Goal: Information Seeking & Learning: Learn about a topic

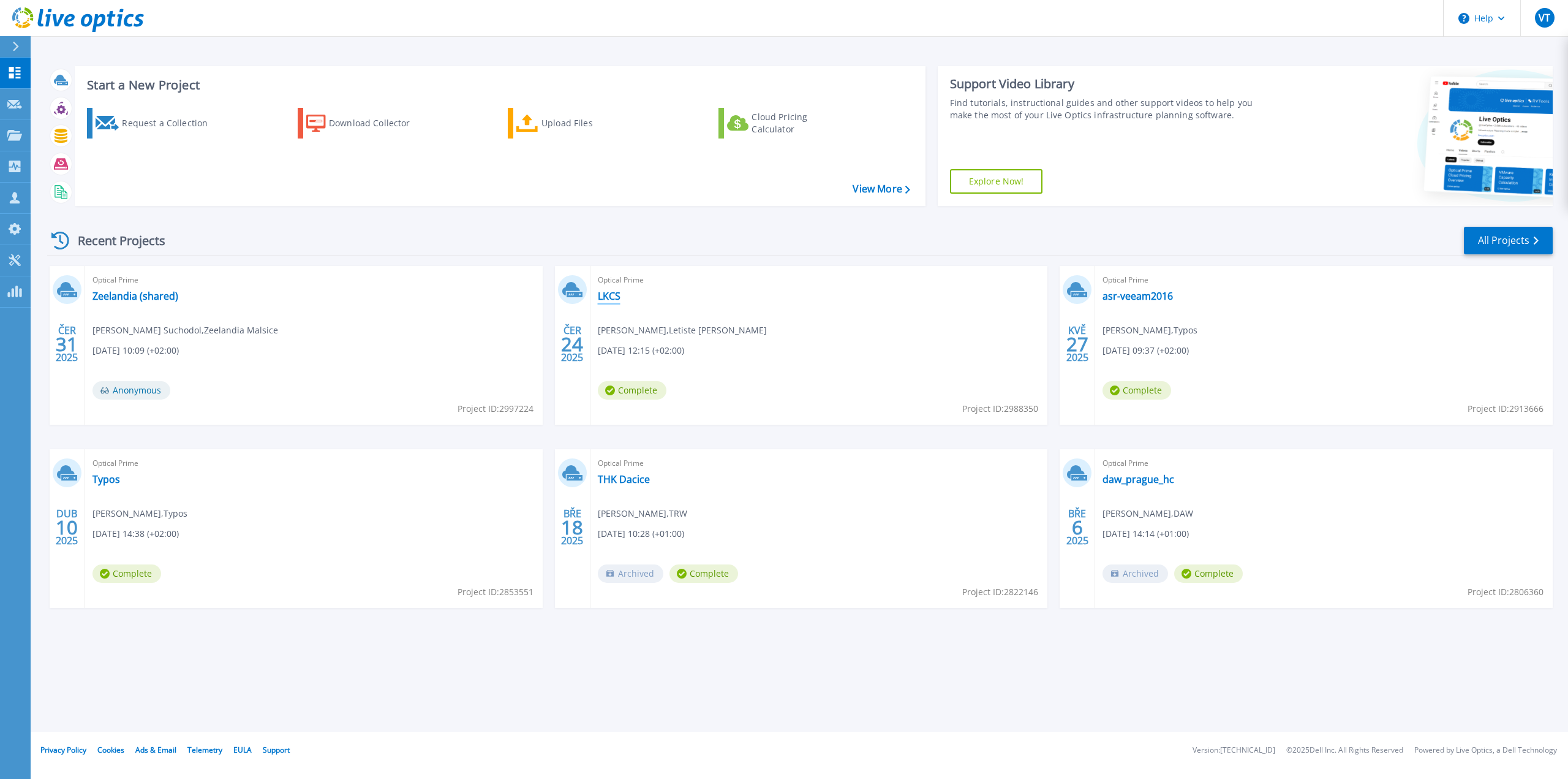
click at [602, 295] on link "LKCS" at bounding box center [609, 296] width 23 height 12
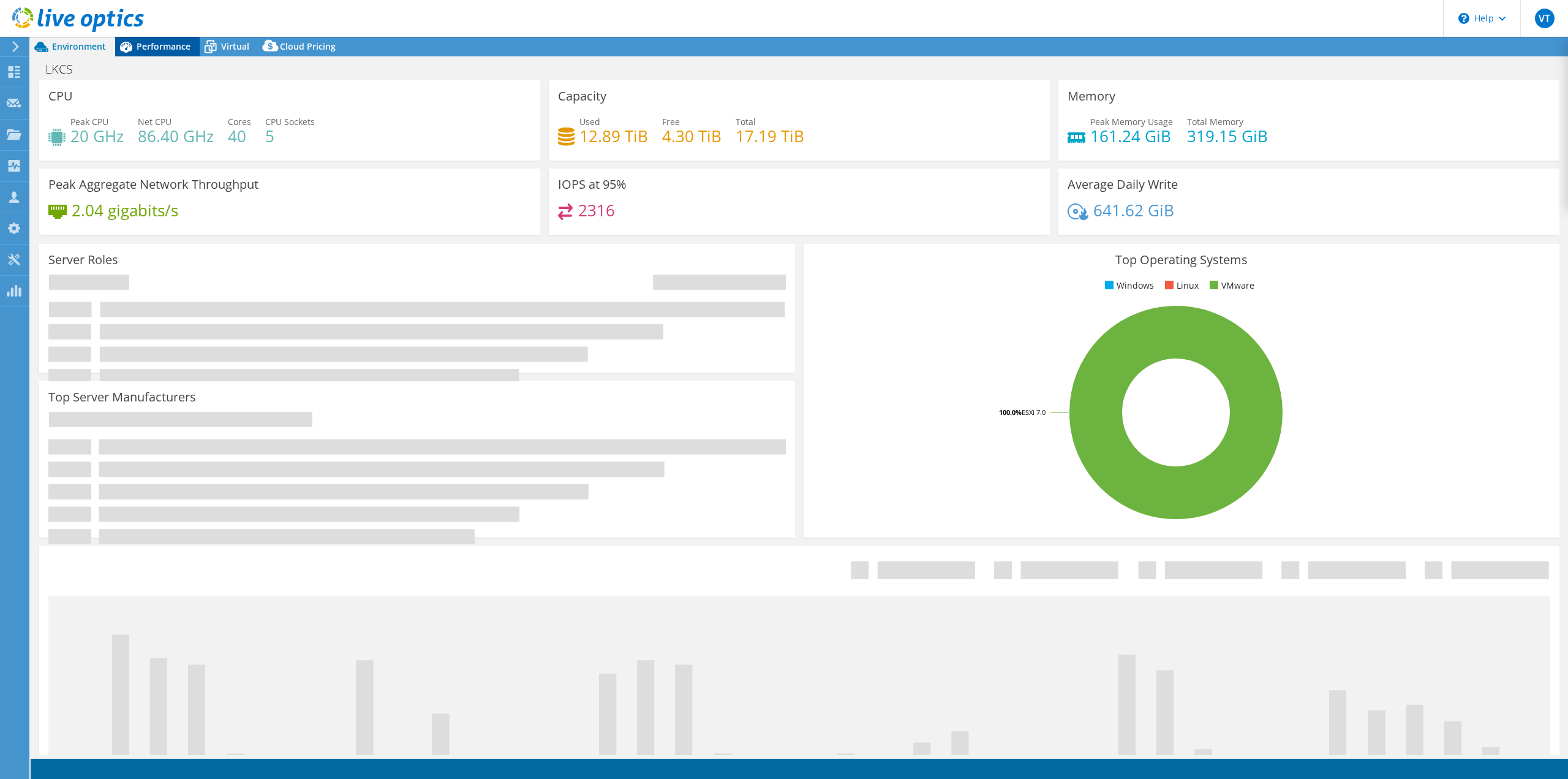
click at [145, 45] on span "Performance" at bounding box center [163, 46] width 54 height 11
select select "USD"
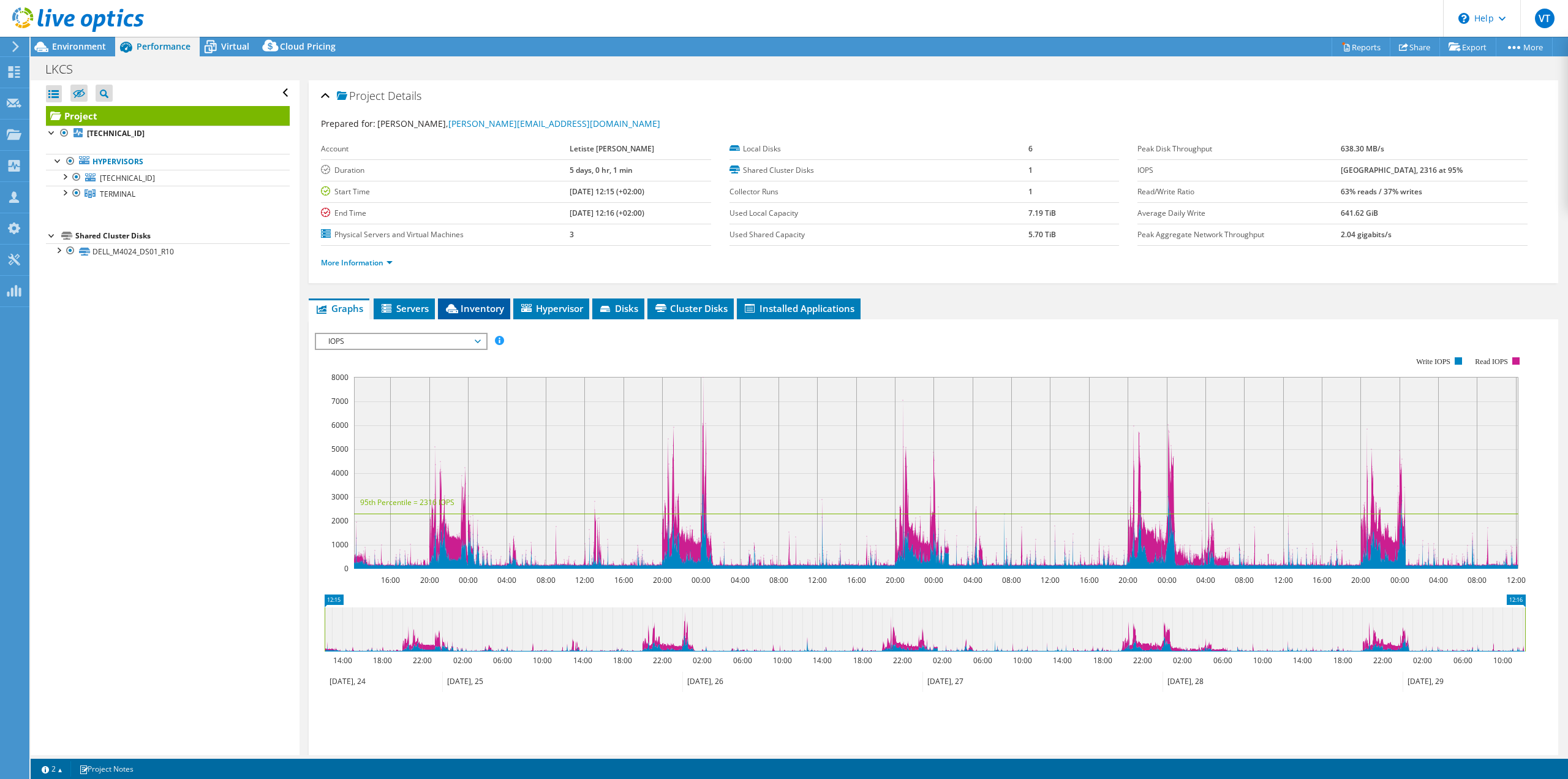
click at [467, 307] on span "Inventory" at bounding box center [474, 308] width 60 height 12
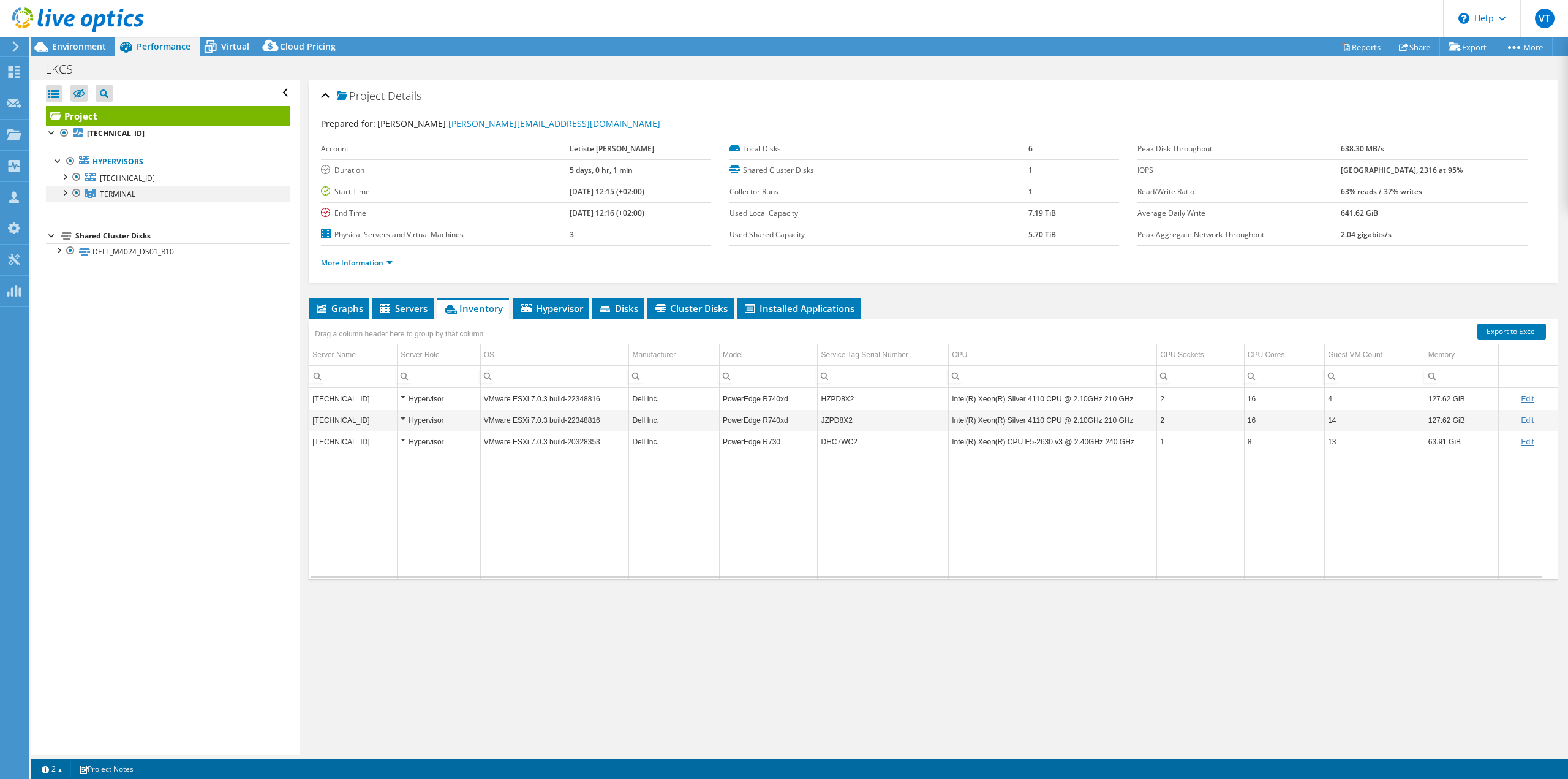
click at [61, 193] on div at bounding box center [63, 191] width 12 height 12
click at [64, 177] on div at bounding box center [63, 175] width 12 height 12
click at [64, 193] on div at bounding box center [63, 191] width 12 height 12
click at [558, 311] on span "Hypervisor" at bounding box center [550, 308] width 63 height 12
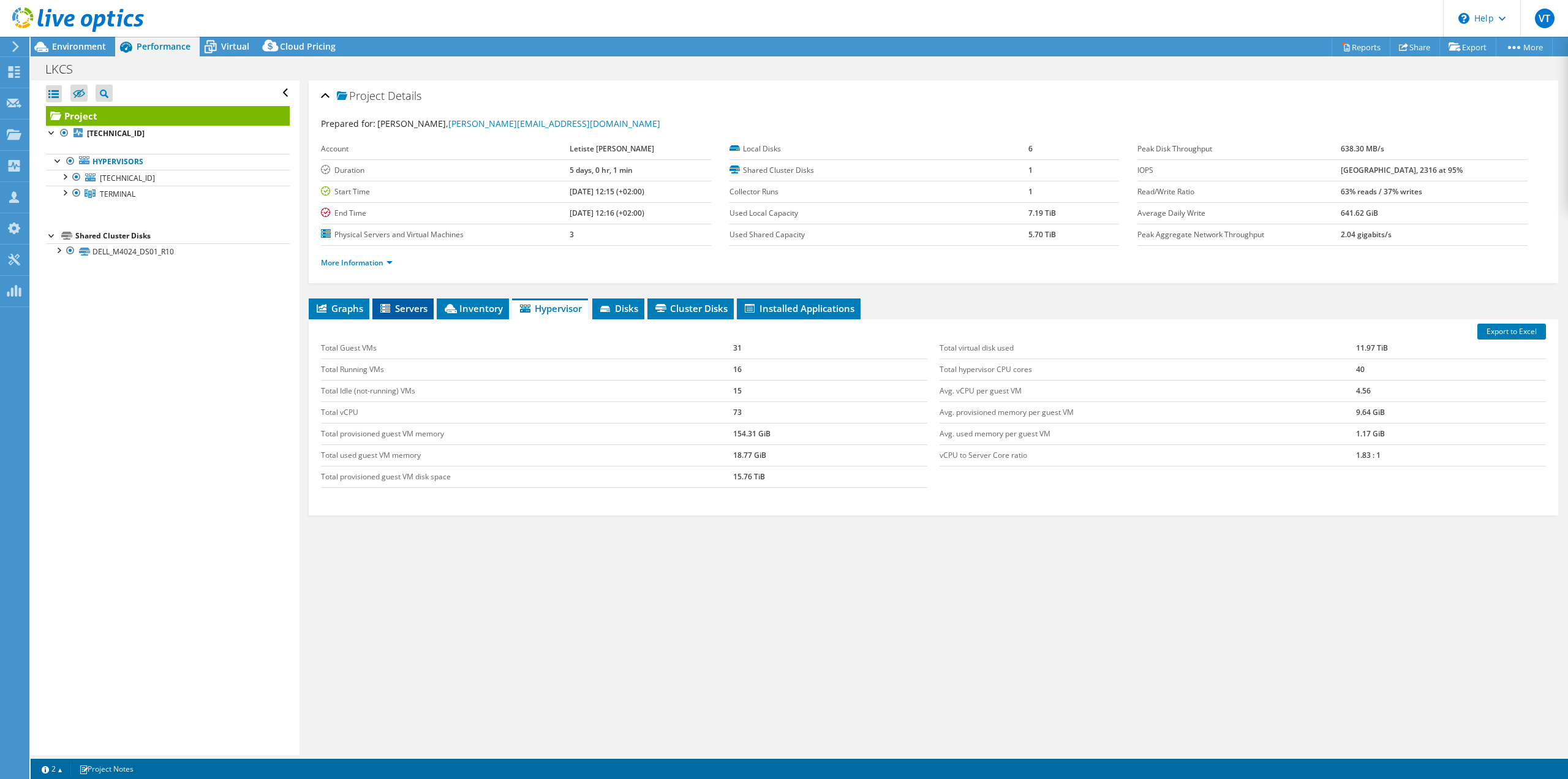
click at [388, 311] on icon at bounding box center [386, 309] width 12 height 10
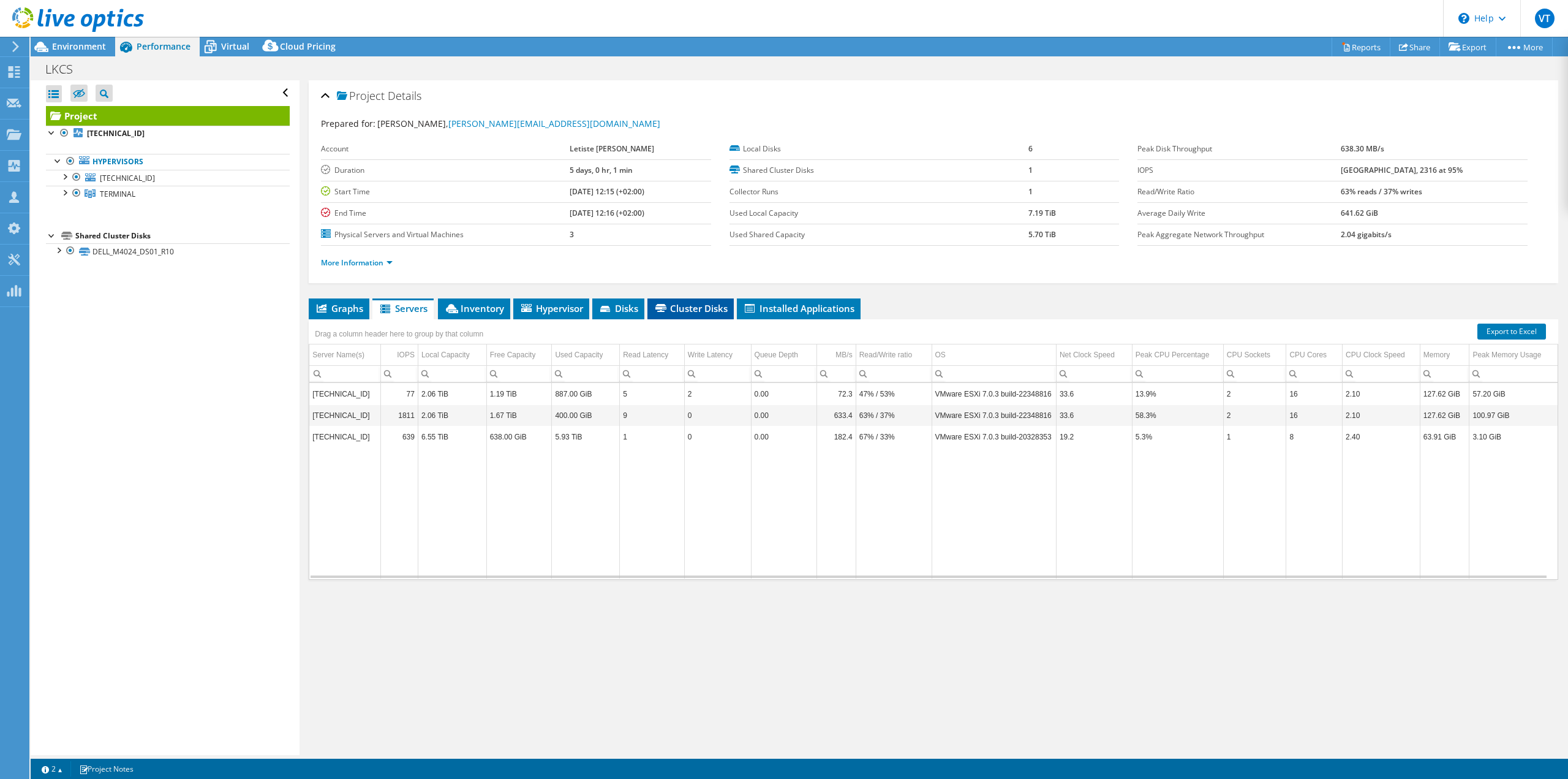
click at [679, 309] on span "Cluster Disks" at bounding box center [691, 308] width 74 height 12
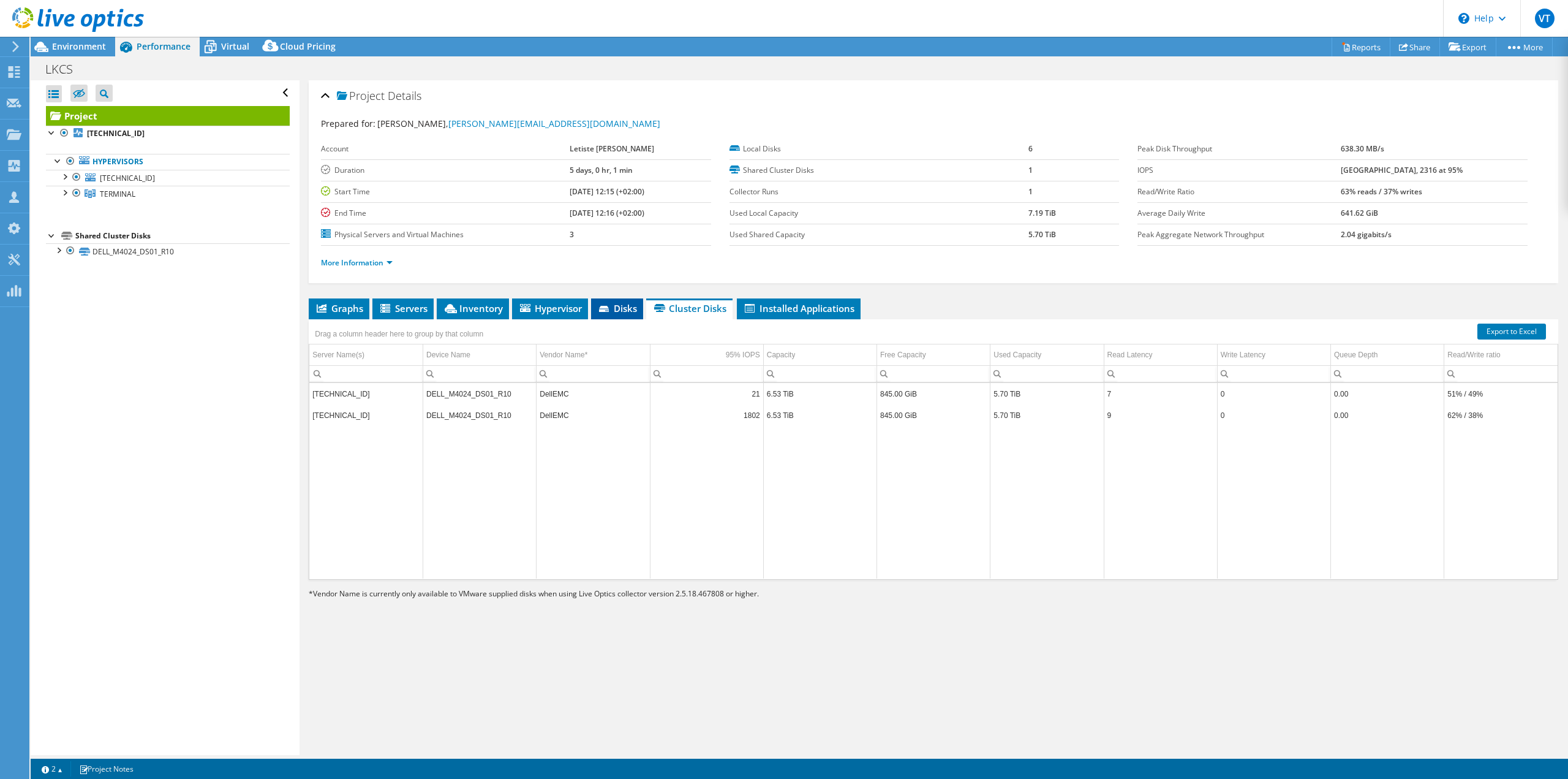
click at [624, 317] on li "Disks" at bounding box center [617, 309] width 52 height 21
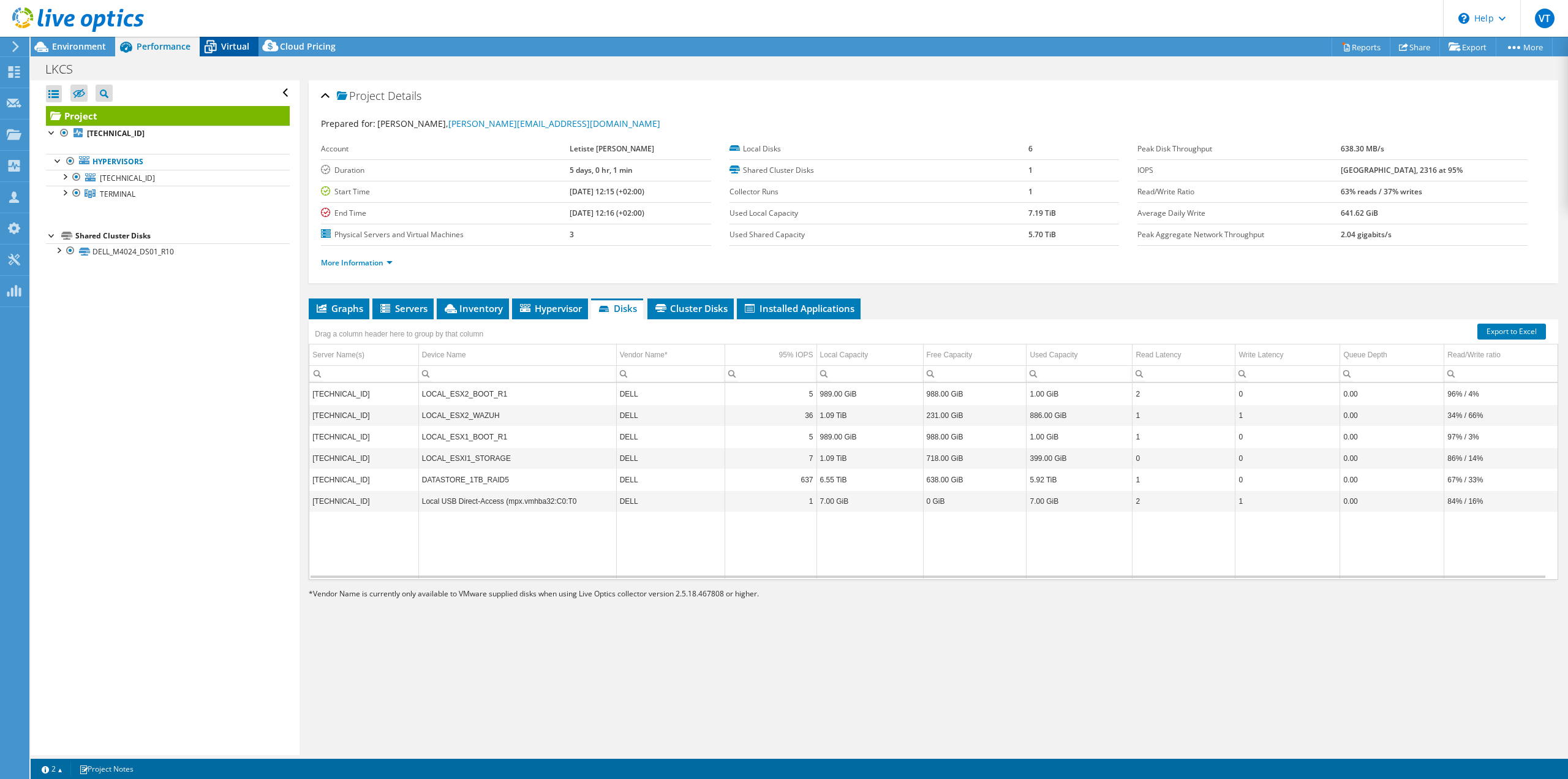
click at [221, 50] on icon at bounding box center [210, 46] width 22 height 22
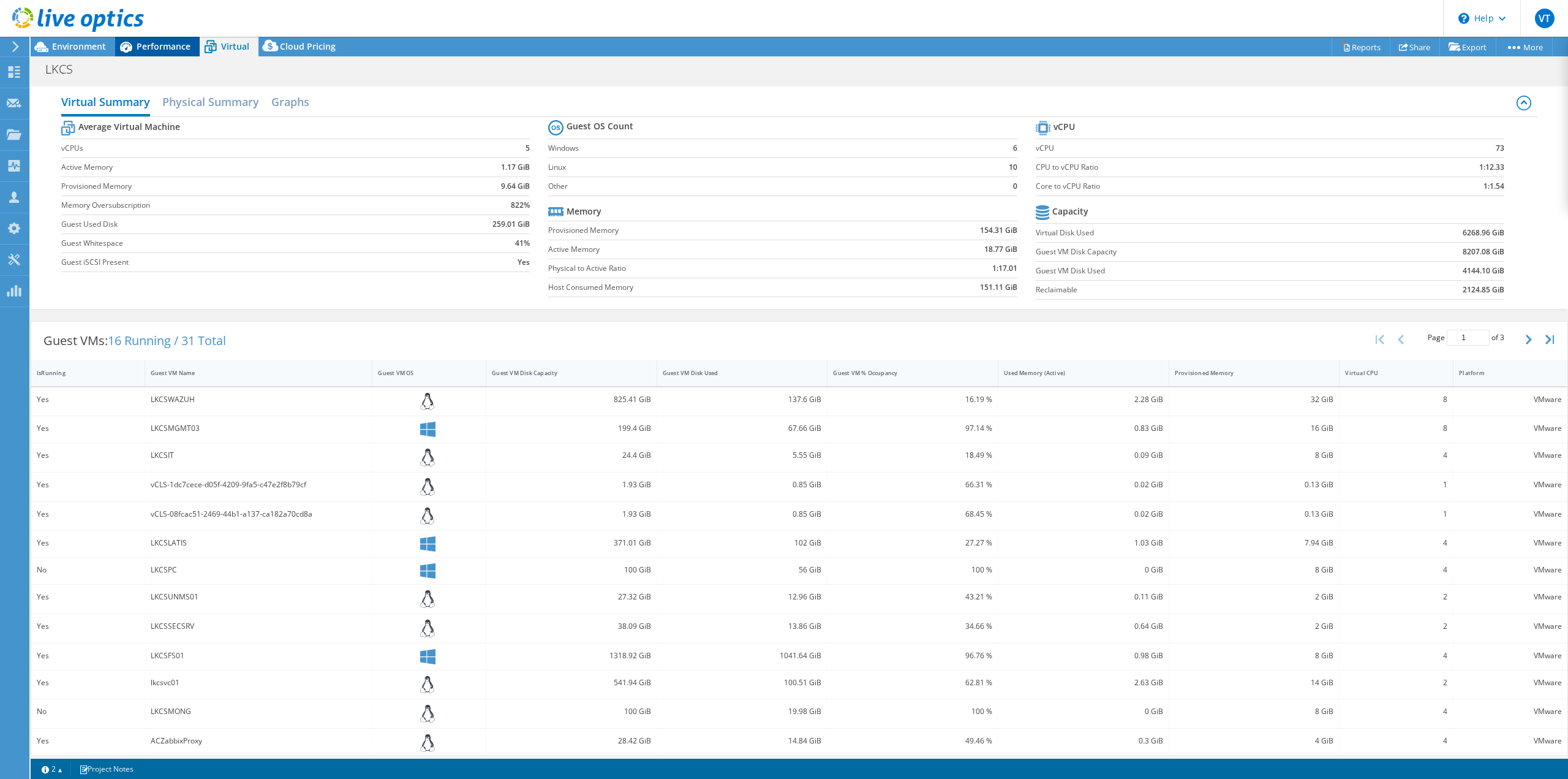
click at [142, 48] on span "Performance" at bounding box center [163, 46] width 54 height 11
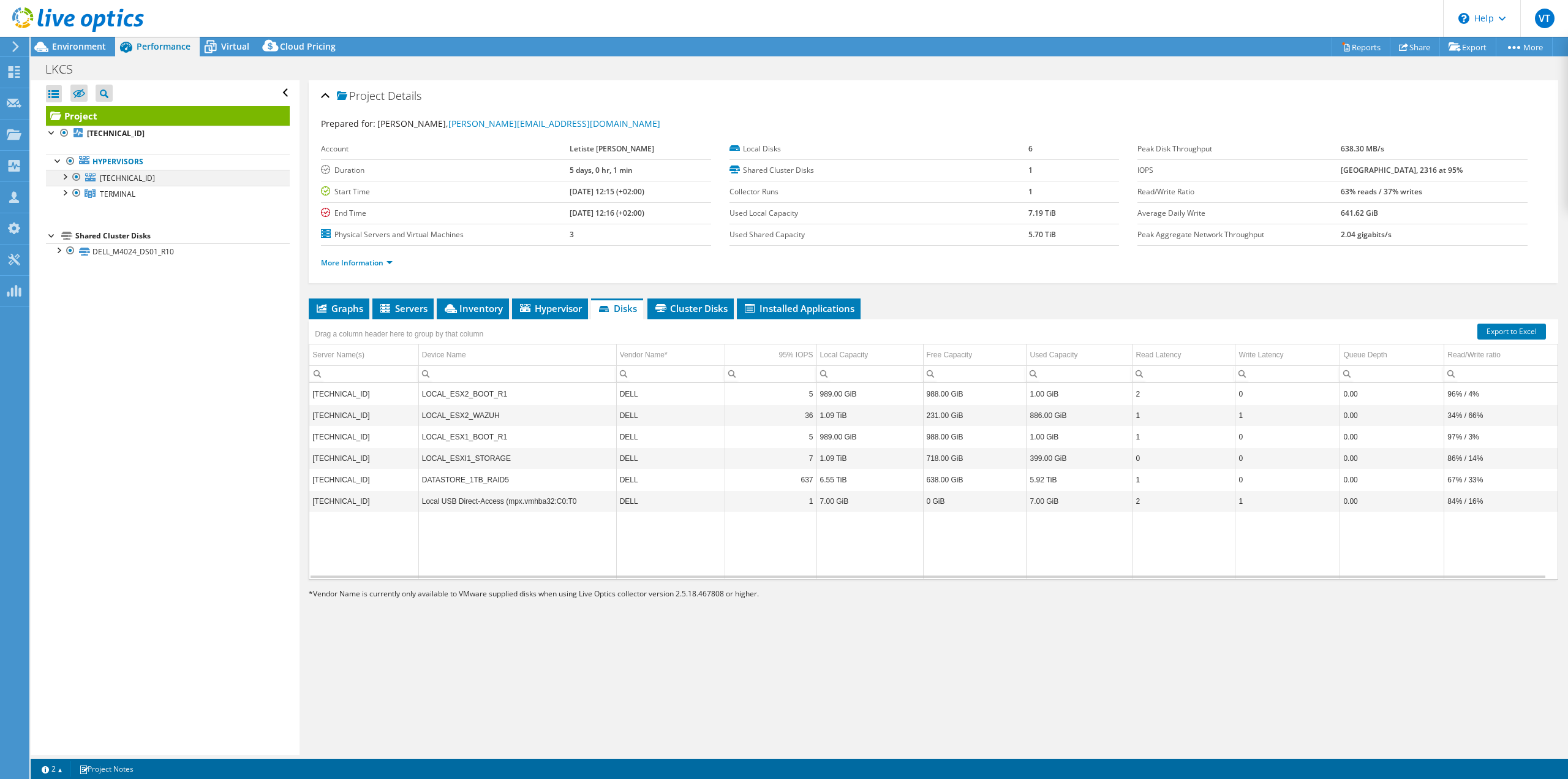
click at [65, 176] on div at bounding box center [63, 175] width 12 height 12
click at [63, 242] on div at bounding box center [63, 240] width 12 height 12
click at [75, 178] on div at bounding box center [76, 177] width 12 height 15
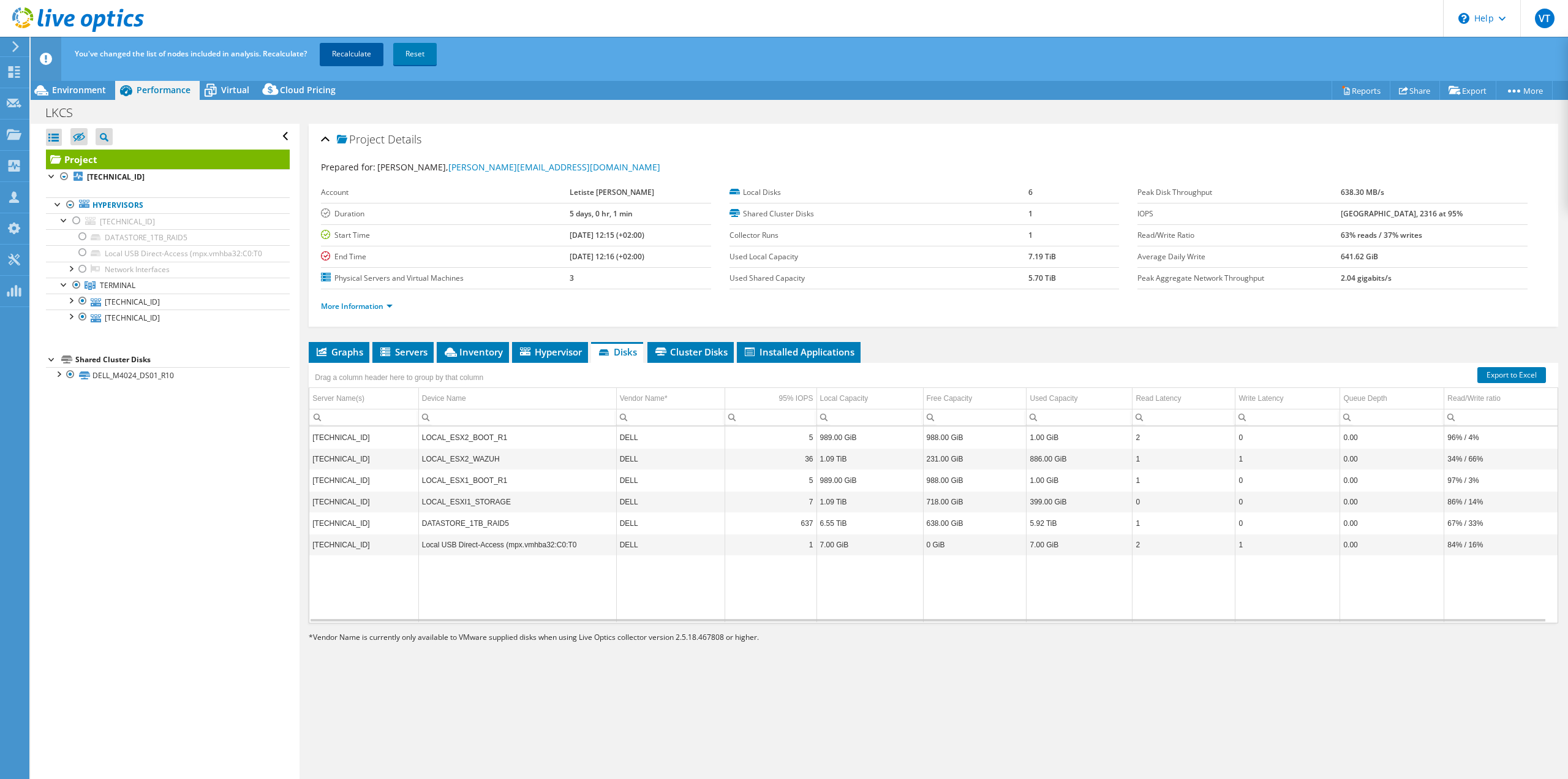
click at [348, 58] on link "Recalculate" at bounding box center [351, 53] width 63 height 22
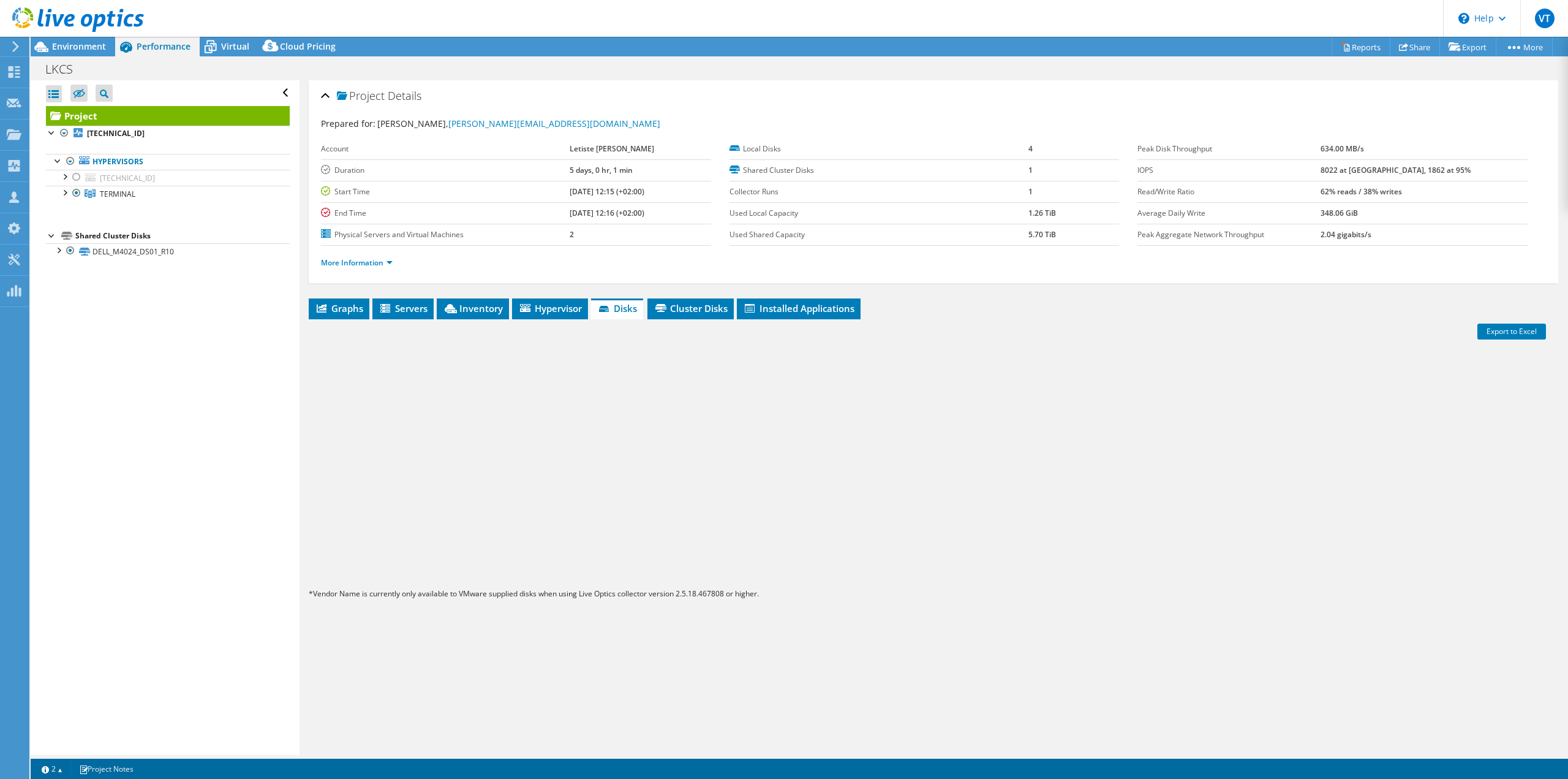
click at [226, 46] on span "Virtual" at bounding box center [235, 46] width 28 height 11
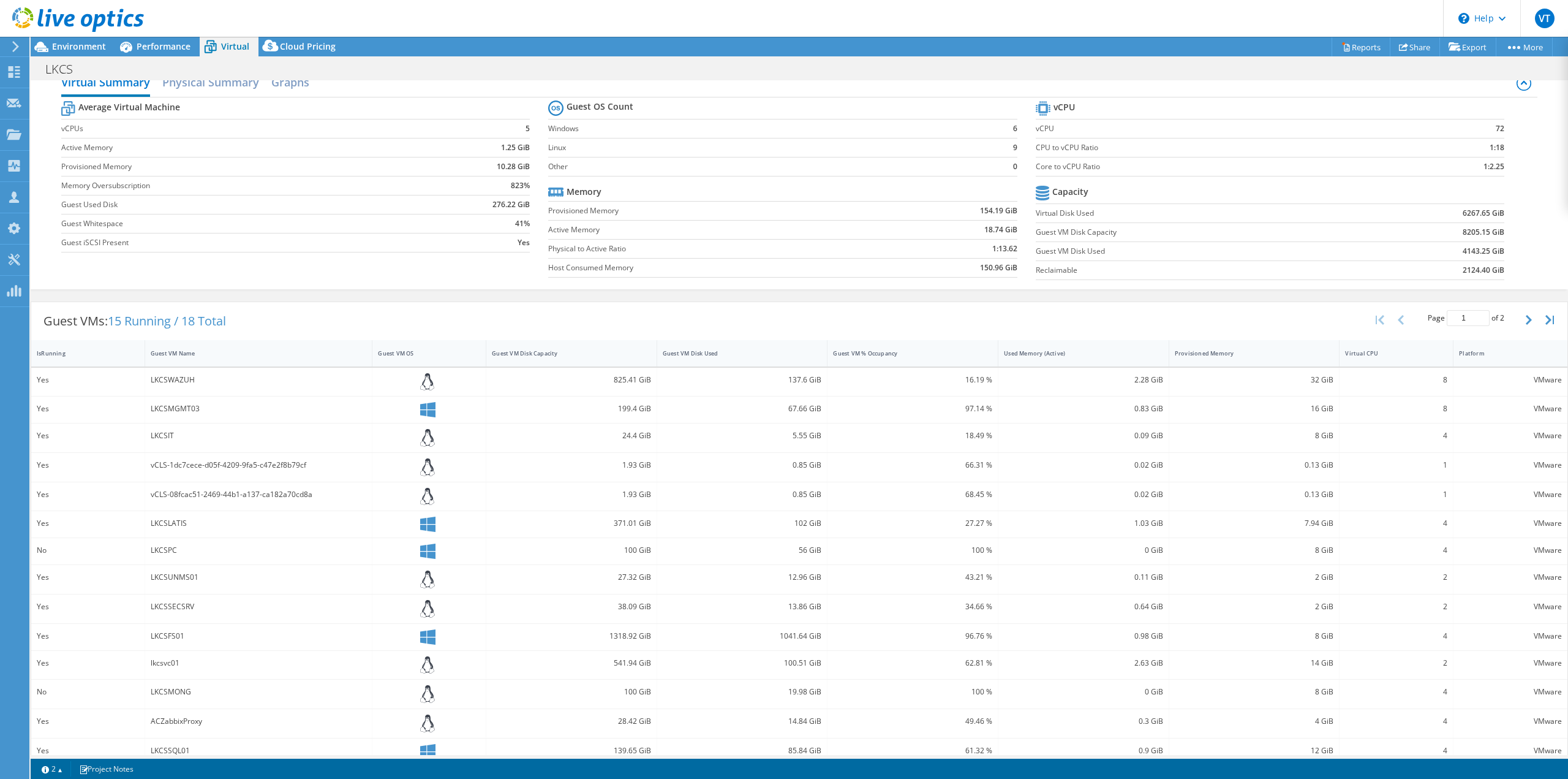
scroll to position [63, 0]
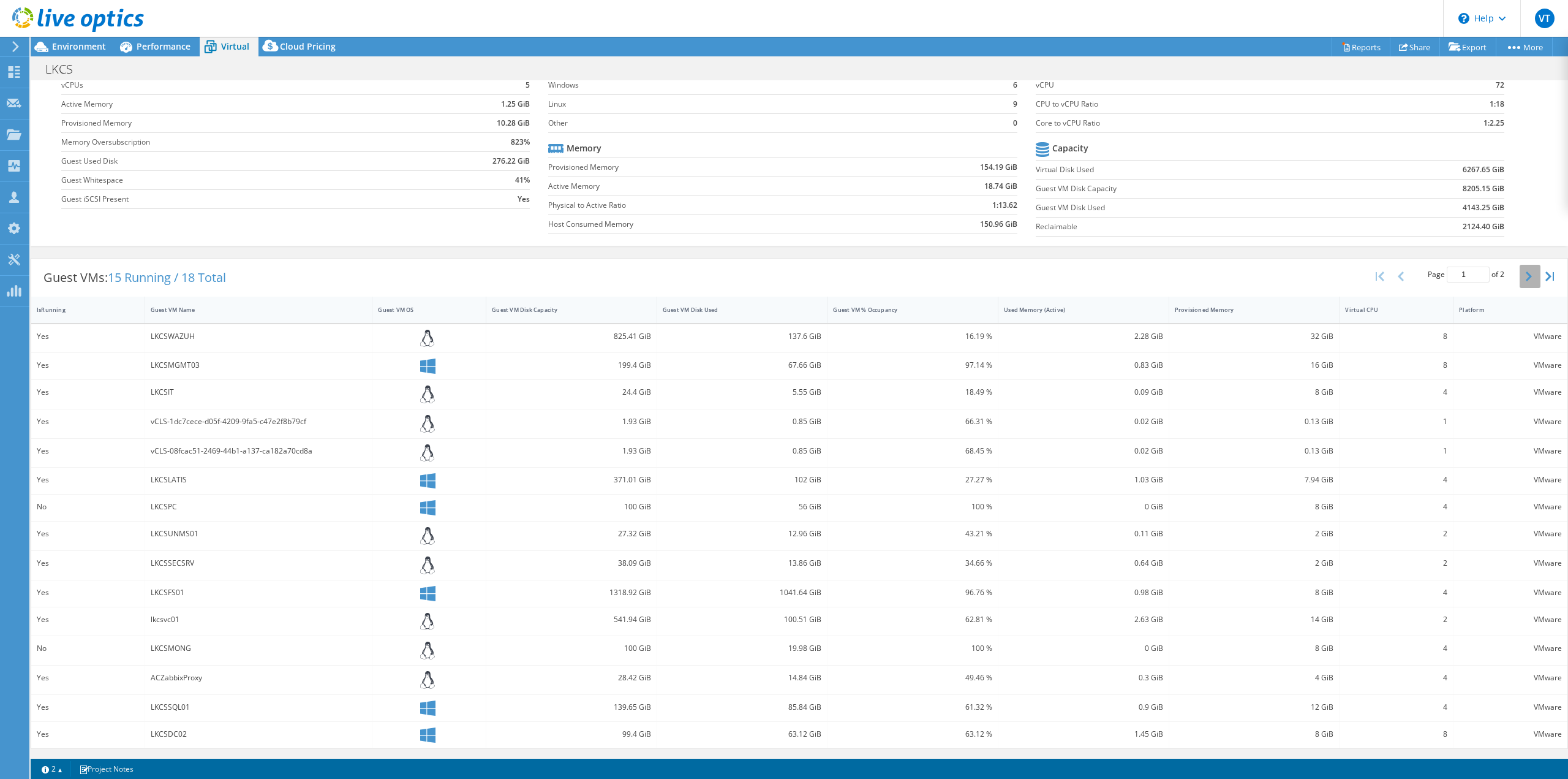
click at [1525, 277] on icon "button" at bounding box center [1528, 276] width 6 height 9
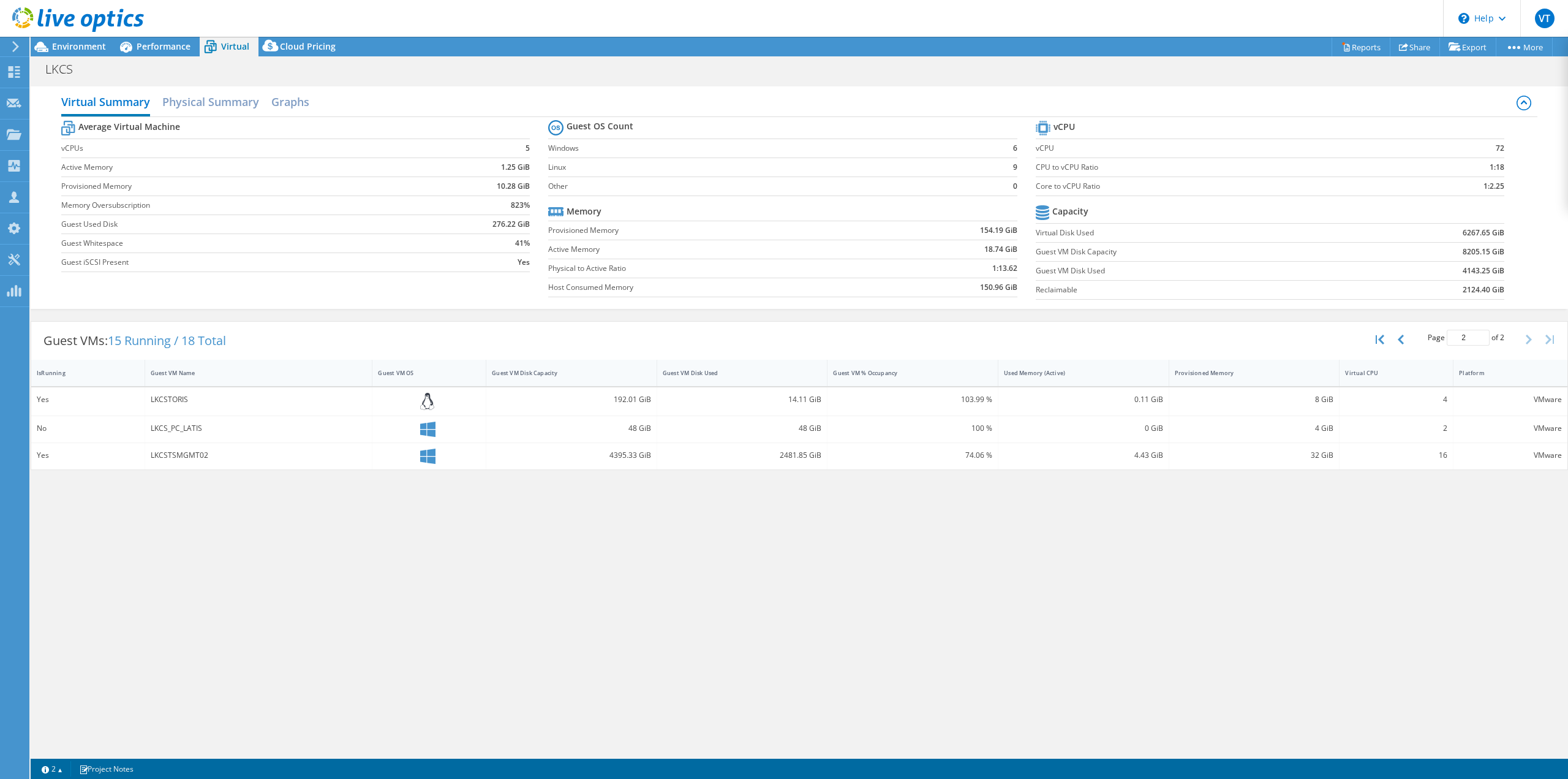
scroll to position [0, 0]
click at [1409, 337] on button "button" at bounding box center [1402, 339] width 21 height 24
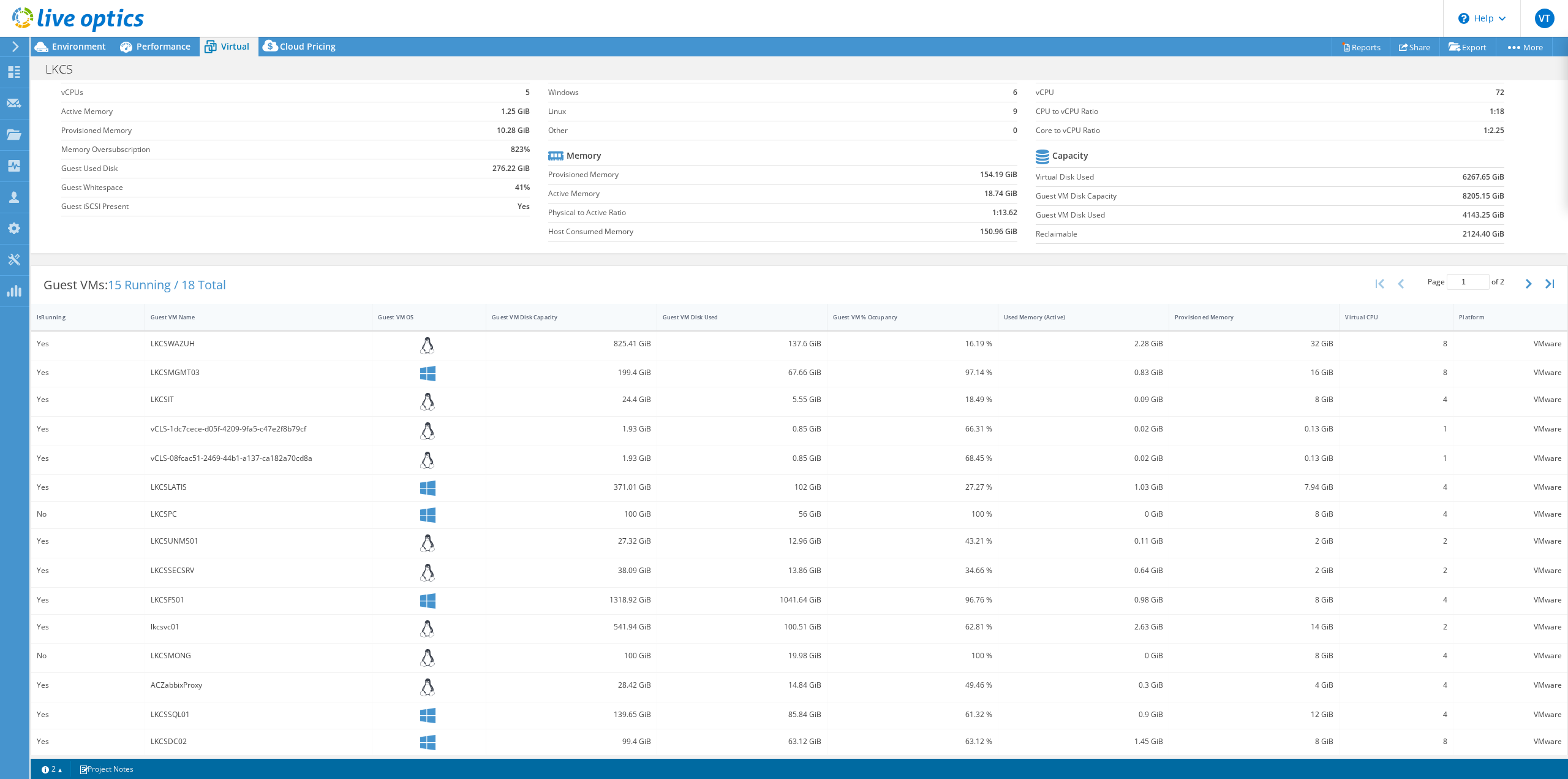
scroll to position [63, 0]
click at [1523, 275] on button "button" at bounding box center [1530, 276] width 21 height 24
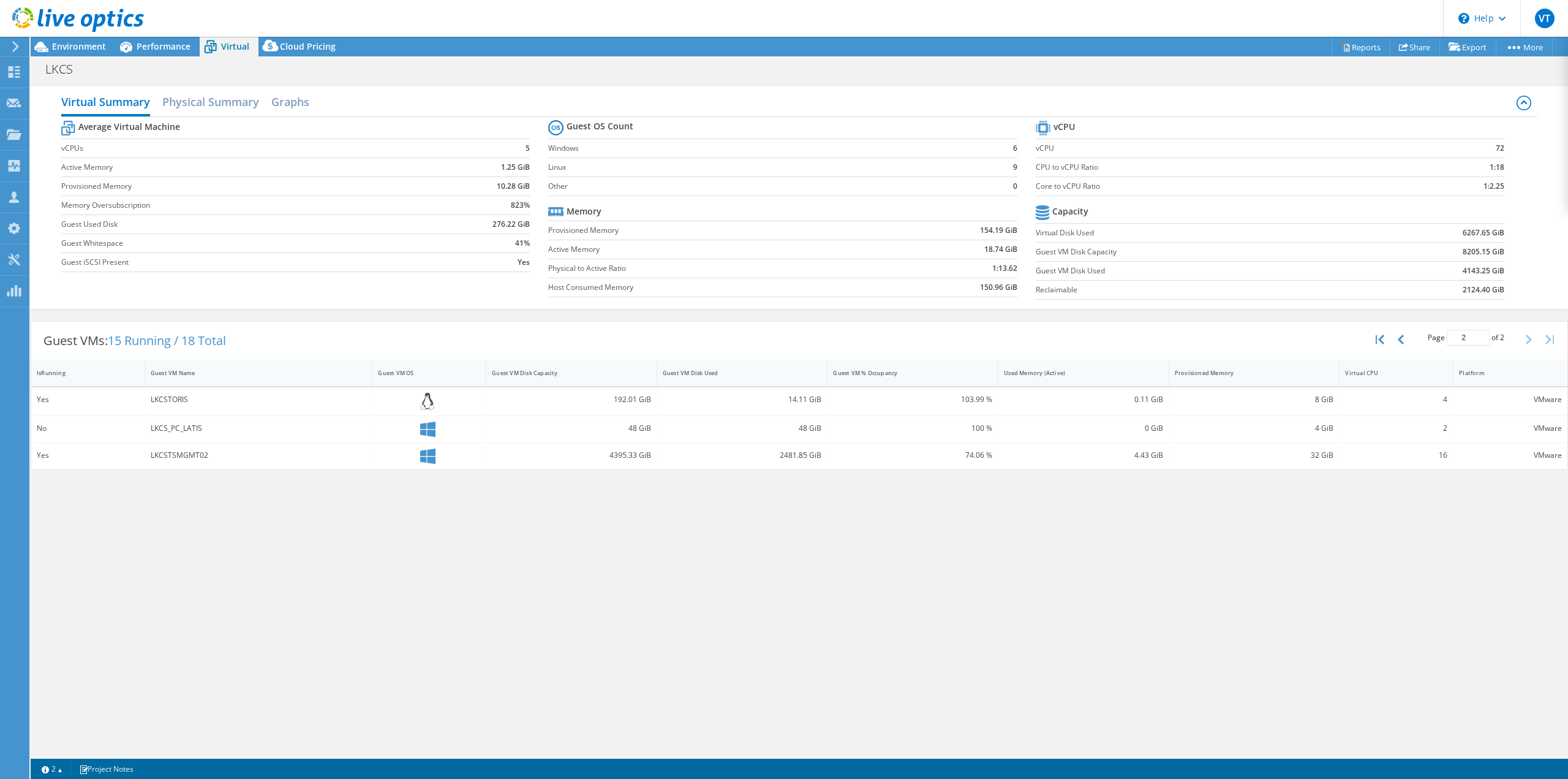
scroll to position [0, 0]
click at [1401, 337] on icon "button" at bounding box center [1400, 339] width 6 height 9
type input "1"
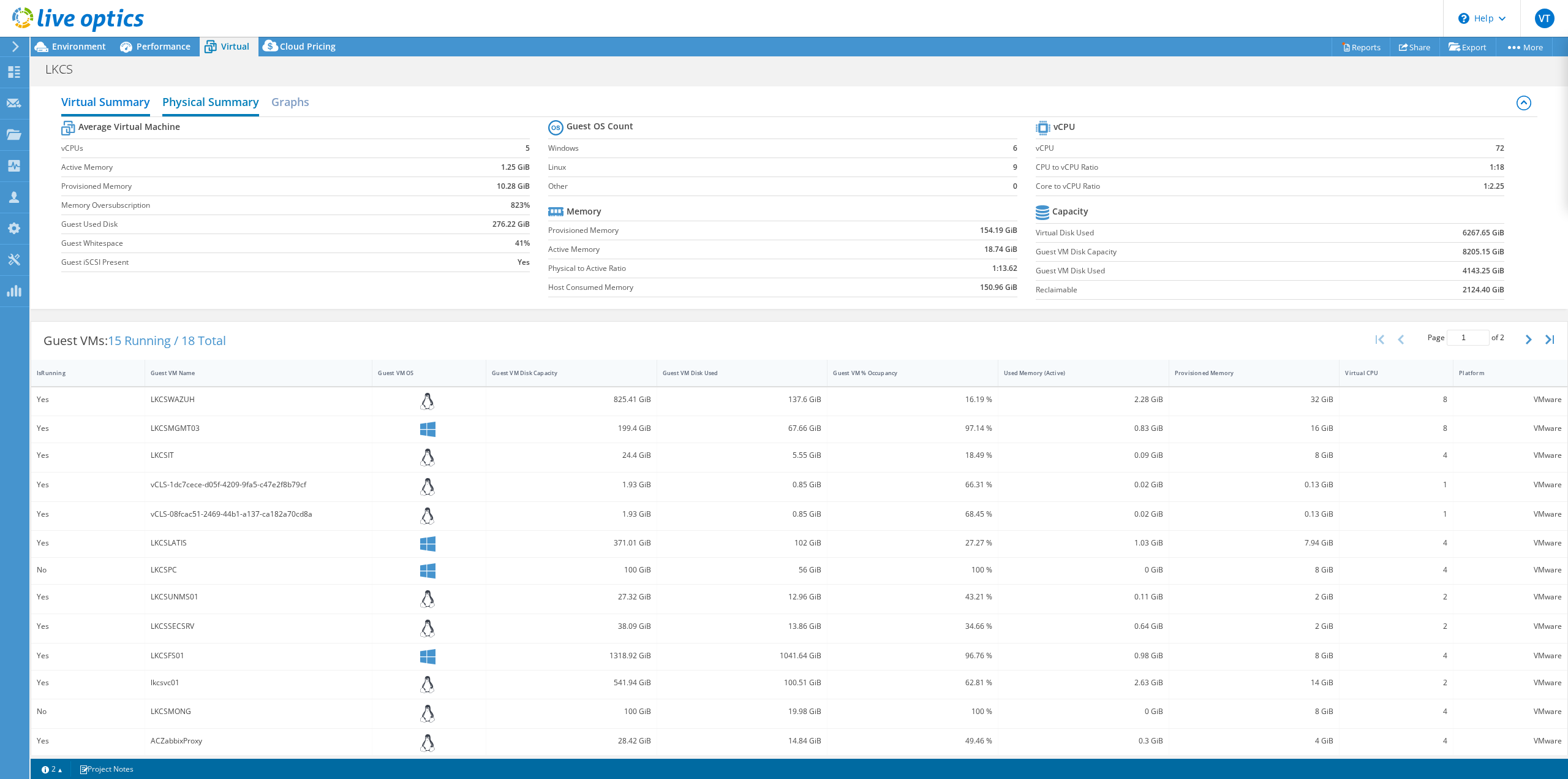
click at [245, 108] on h2 "Physical Summary" at bounding box center [210, 102] width 97 height 27
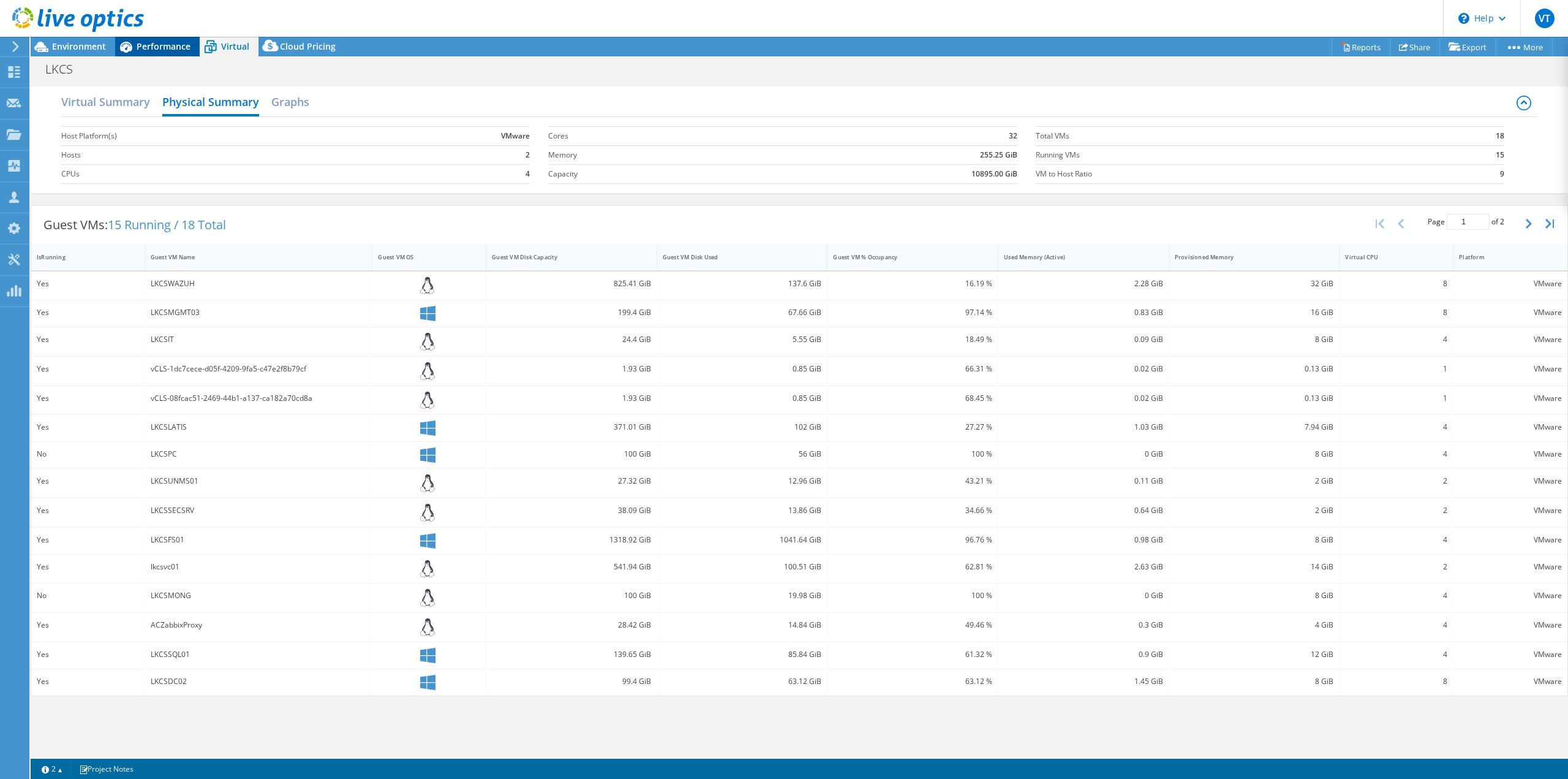
click at [149, 37] on div "Performance" at bounding box center [157, 46] width 84 height 20
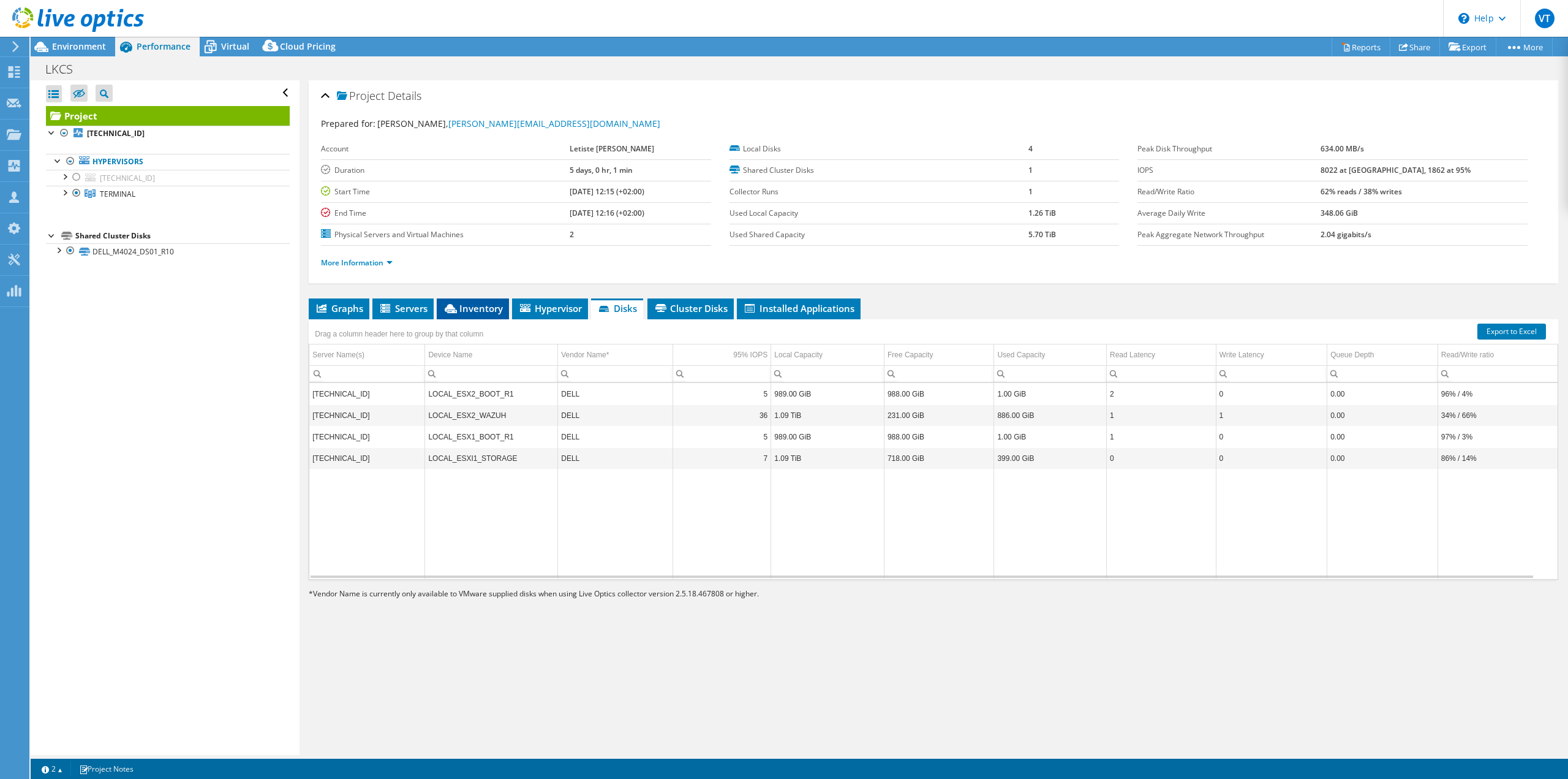
click at [482, 310] on span "Inventory" at bounding box center [472, 308] width 60 height 12
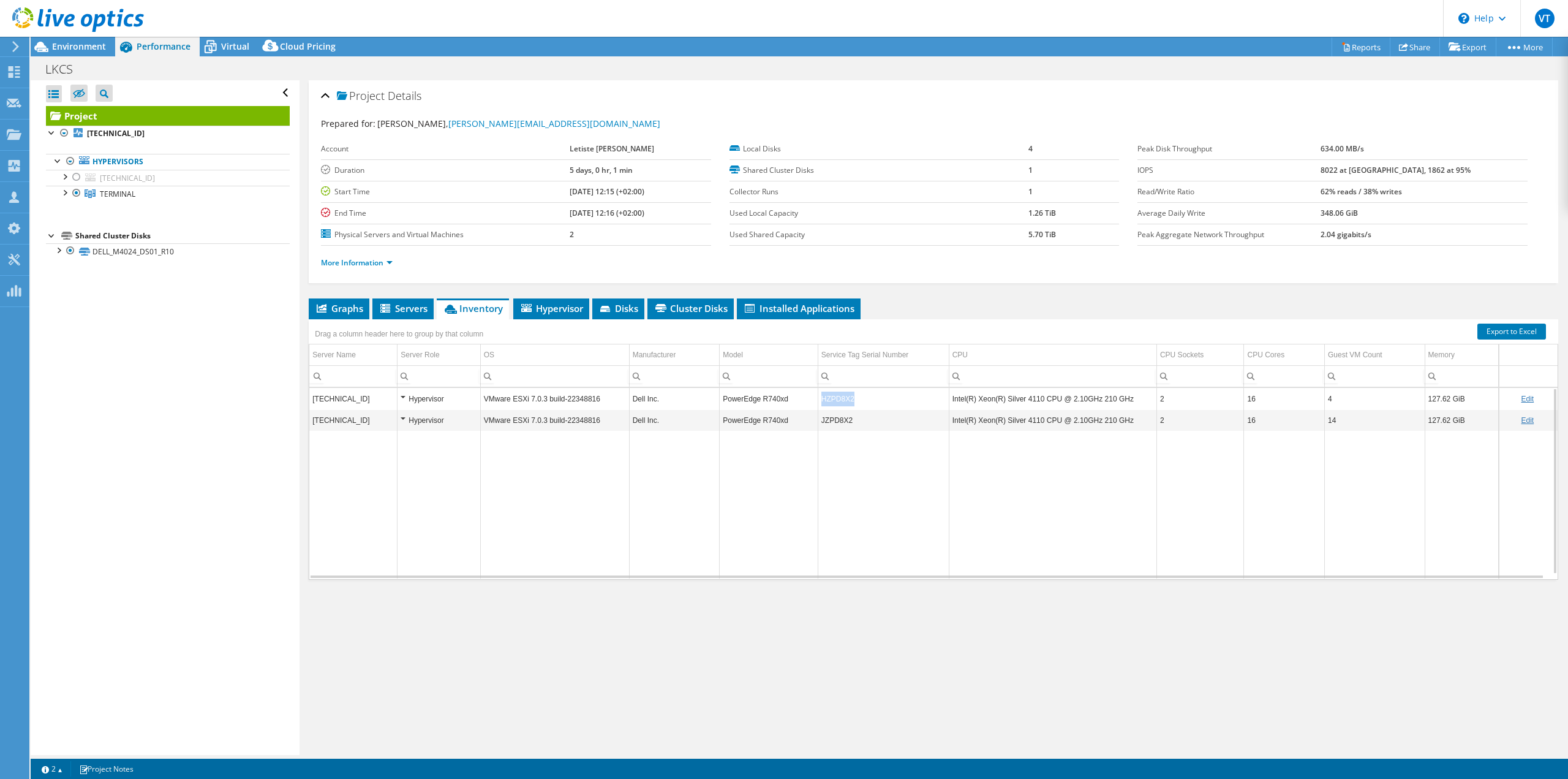
drag, startPoint x: 854, startPoint y: 396, endPoint x: 815, endPoint y: 393, distance: 39.1
click at [815, 393] on tr "192.168.1.246 Hypervisor VMware ESXi 7.0.3 build-22348816 Dell Inc. PowerEdge R…" at bounding box center [932, 398] width 1248 height 22
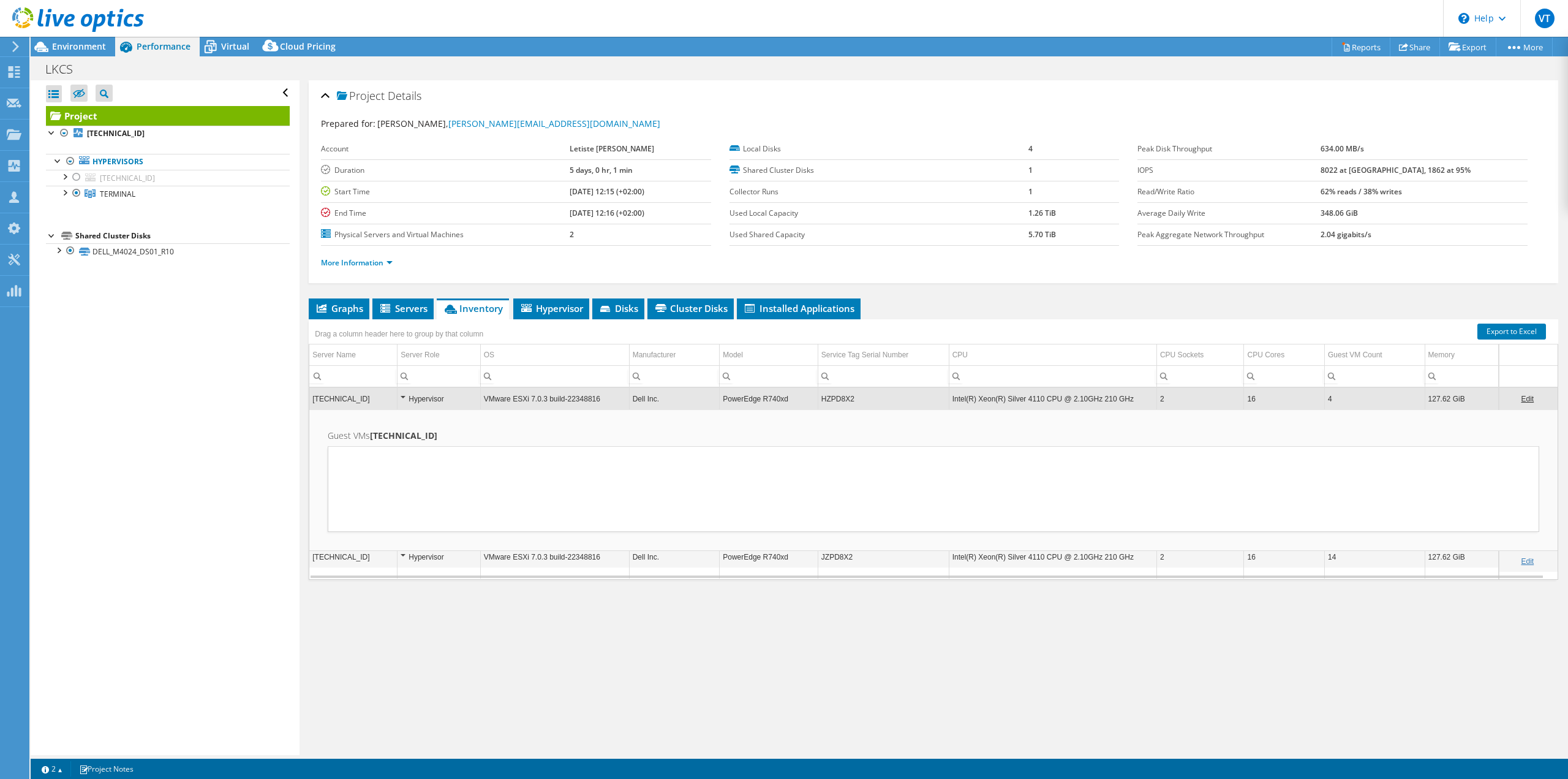
click at [850, 398] on td "HZPD8X2" at bounding box center [883, 398] width 131 height 22
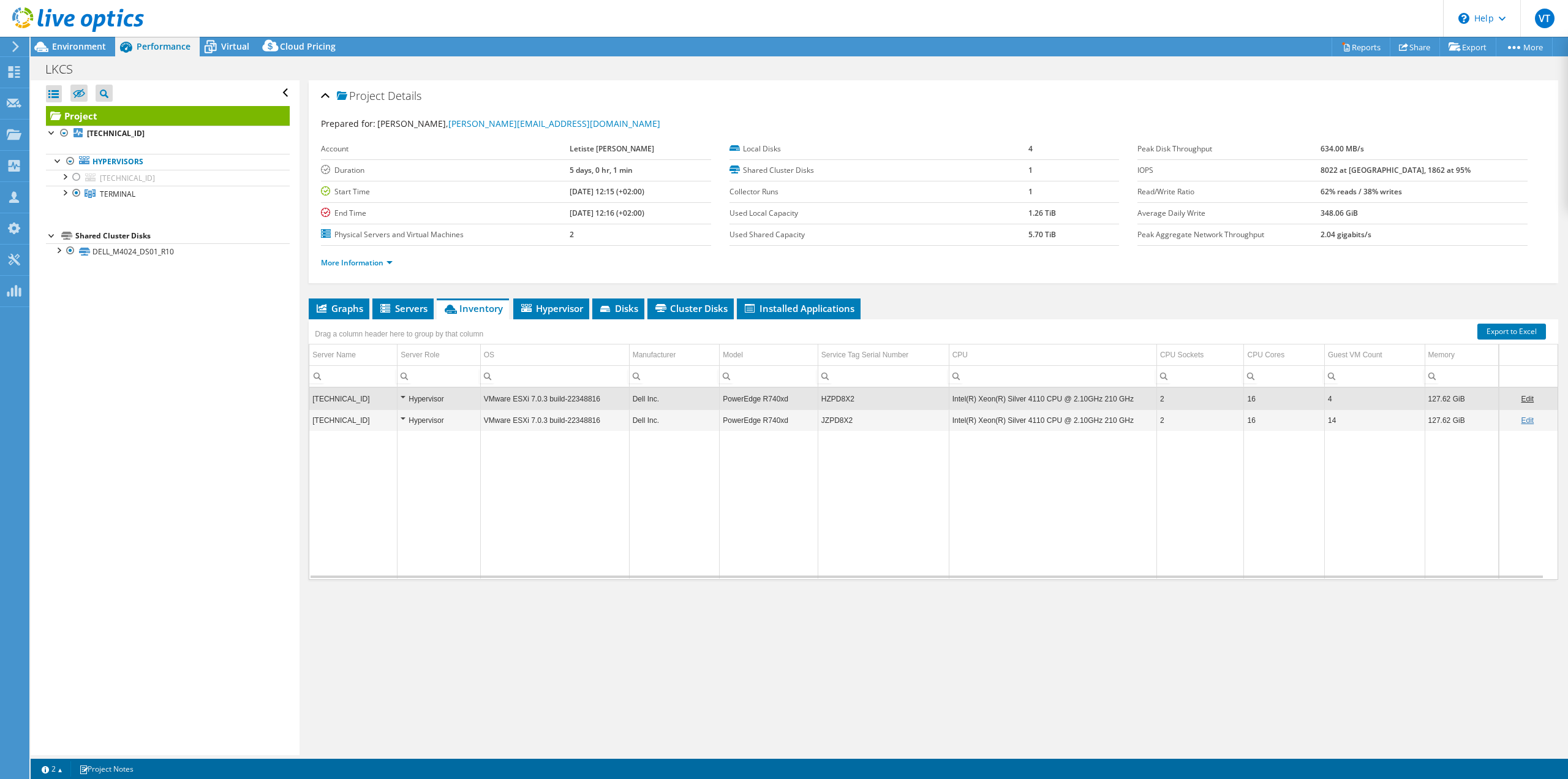
click at [836, 398] on td "HZPD8X2" at bounding box center [883, 398] width 131 height 22
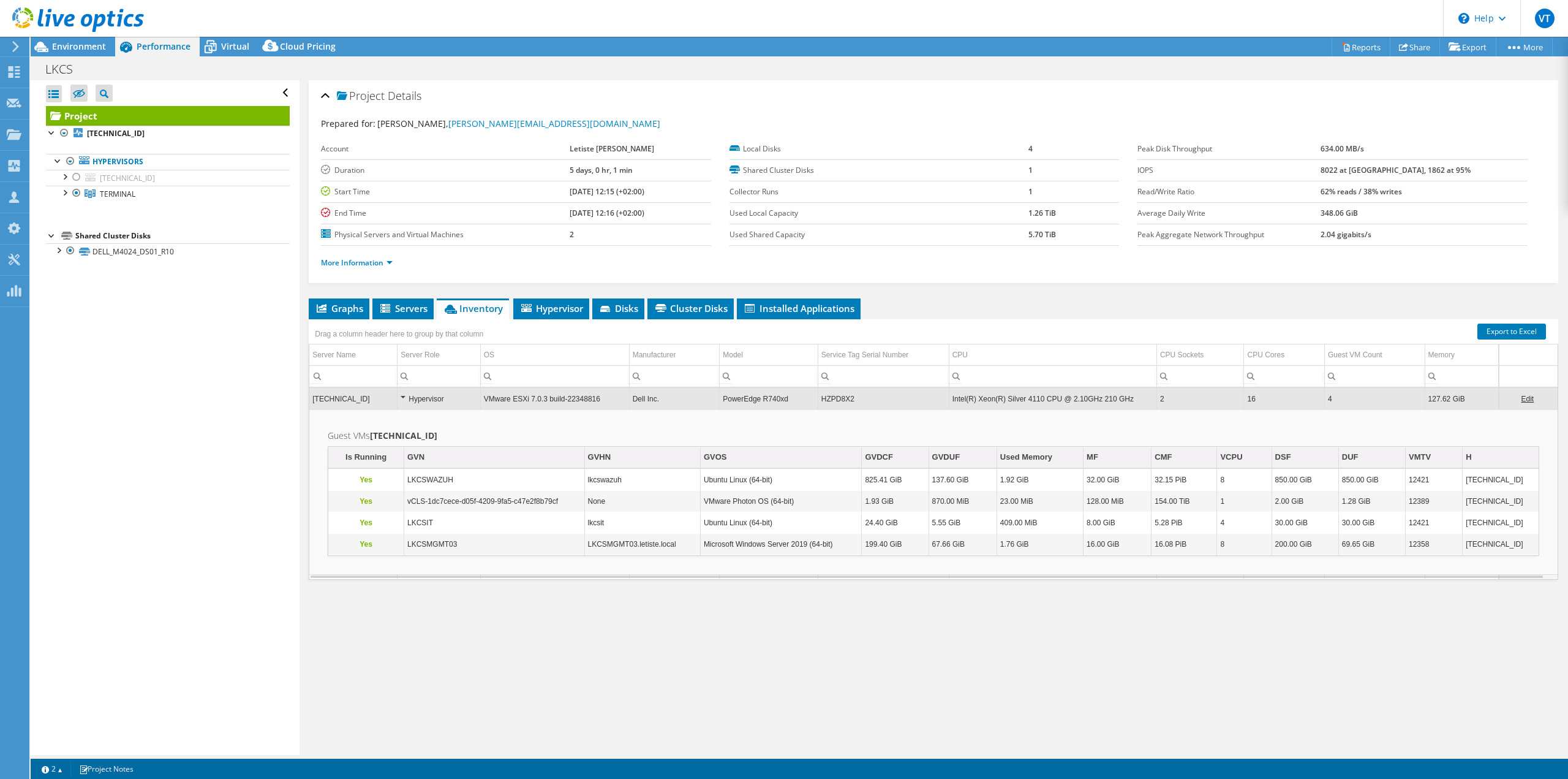
drag, startPoint x: 836, startPoint y: 398, endPoint x: 827, endPoint y: 401, distance: 9.5
click at [827, 401] on td "HZPD8X2" at bounding box center [883, 398] width 131 height 22
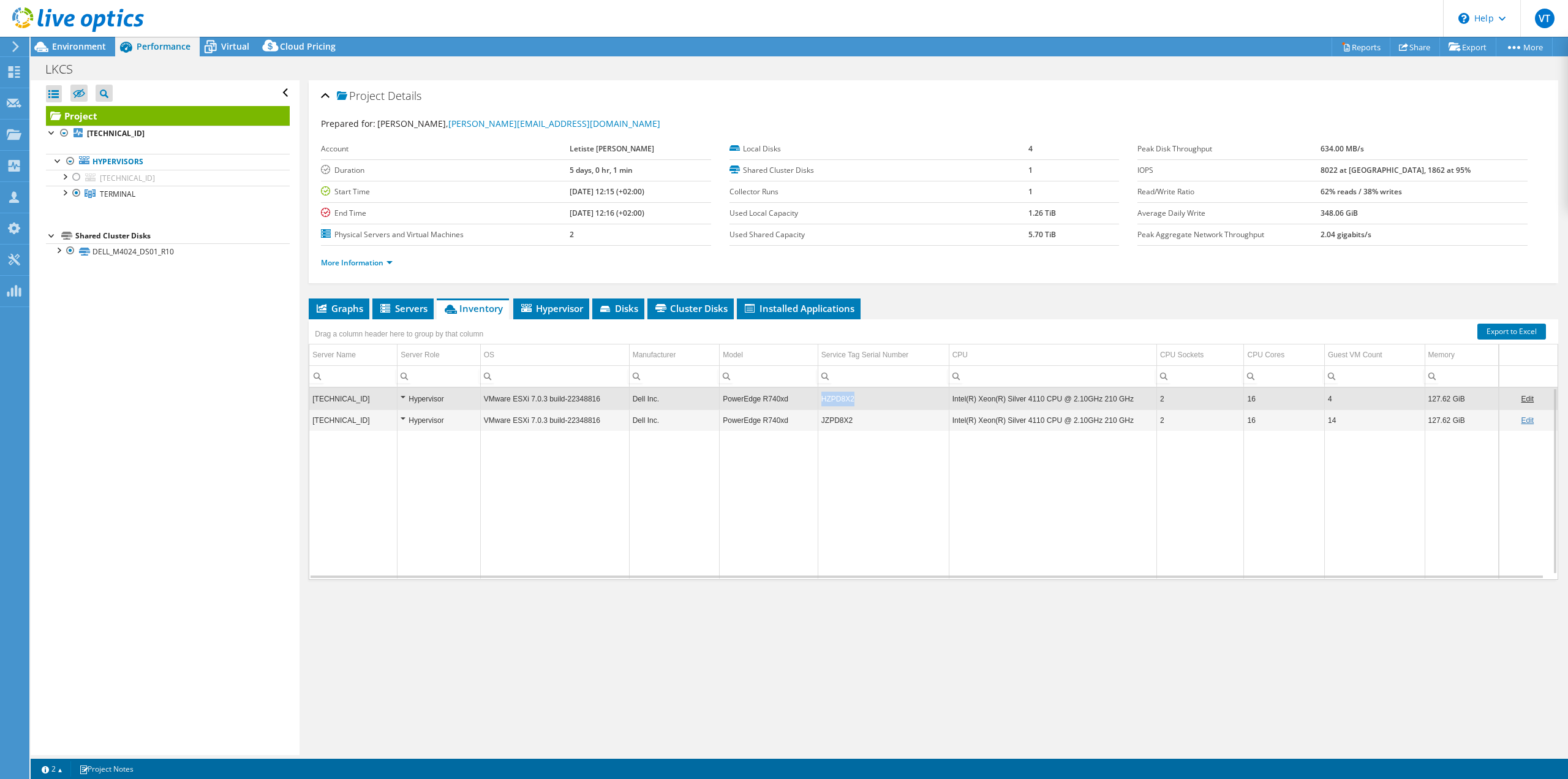
drag, startPoint x: 819, startPoint y: 399, endPoint x: 849, endPoint y: 397, distance: 30.1
click at [849, 397] on td "HZPD8X2" at bounding box center [883, 398] width 131 height 22
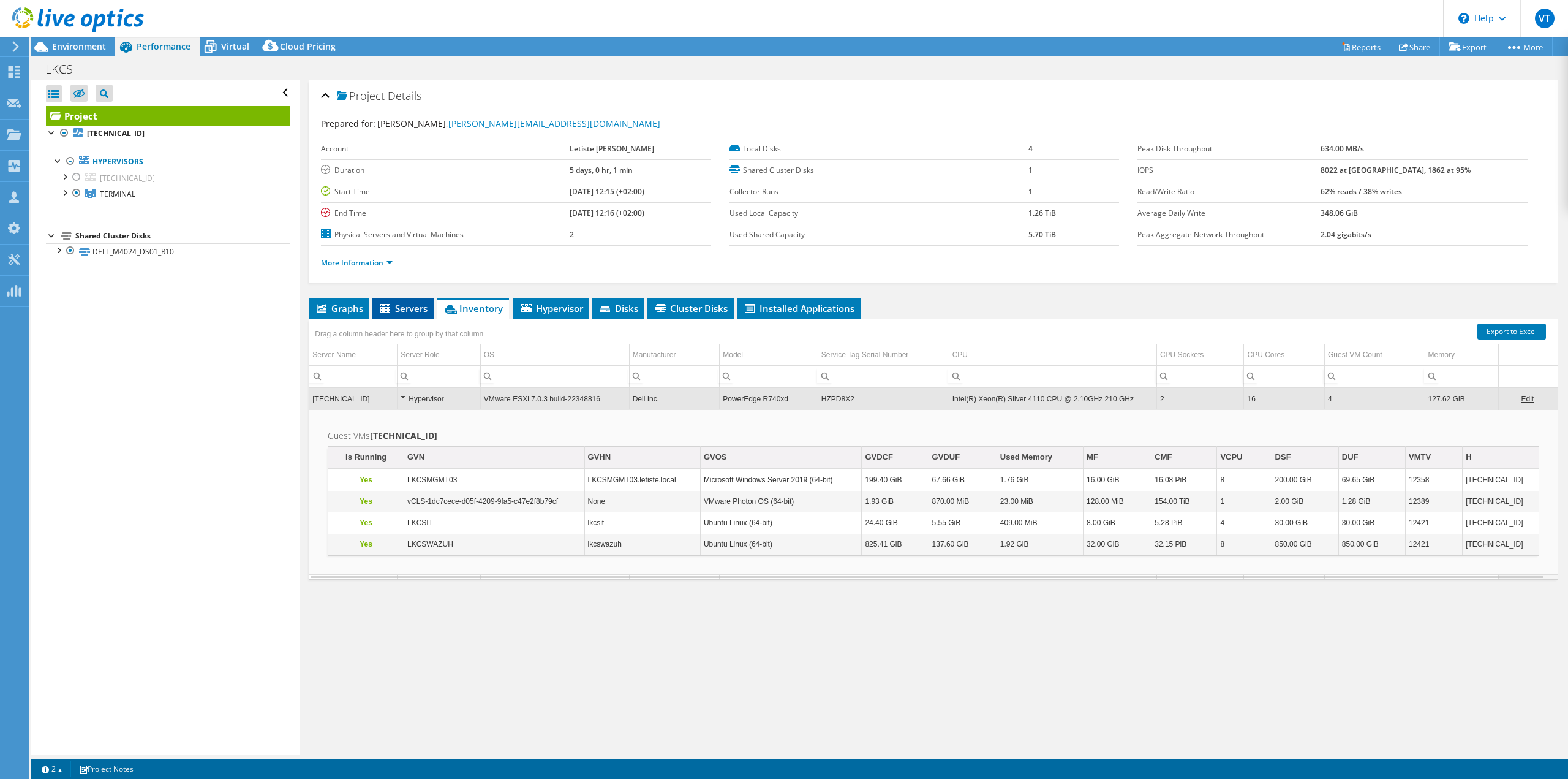
click at [420, 311] on span "Servers" at bounding box center [403, 308] width 49 height 12
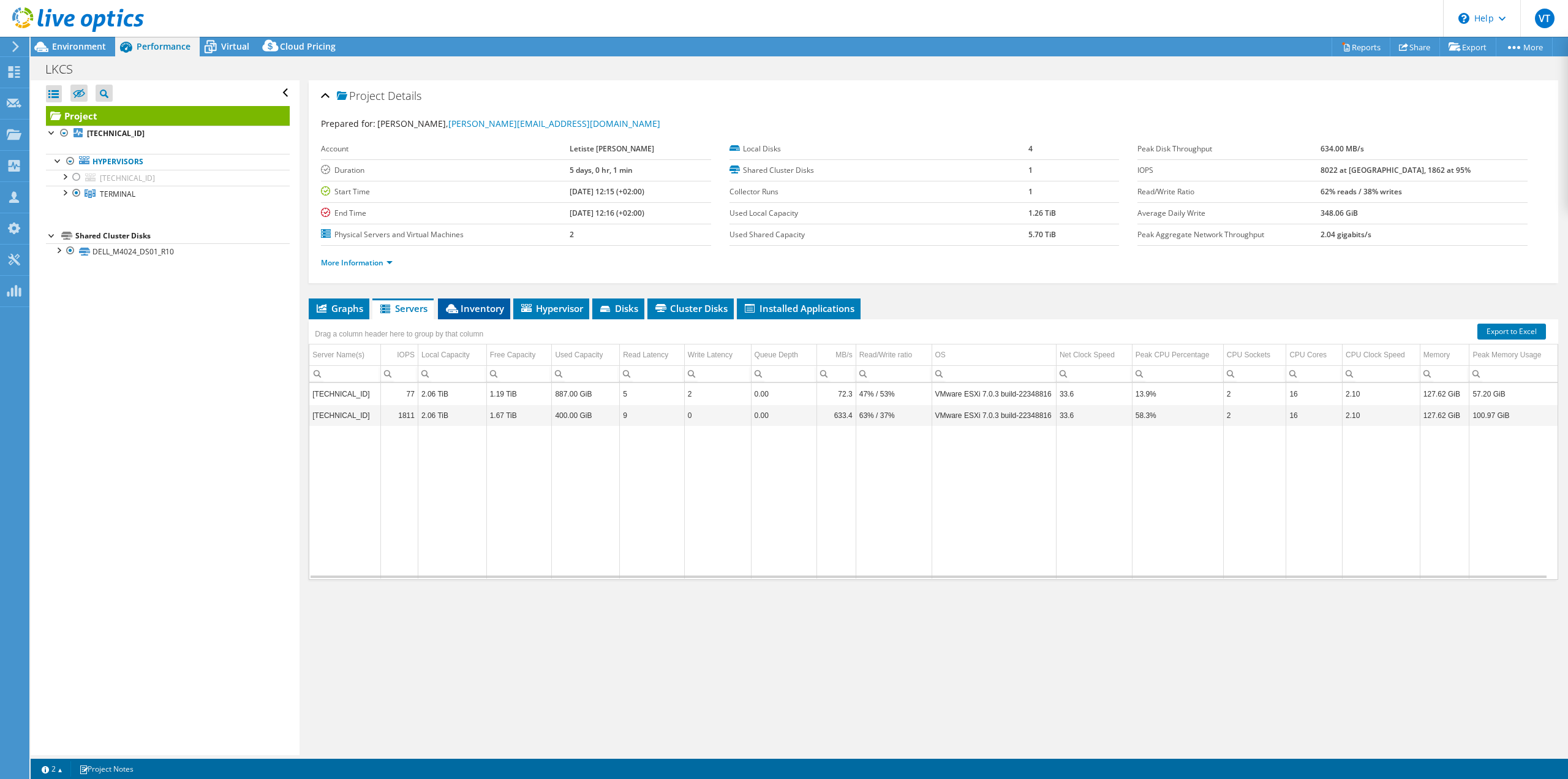
click at [472, 311] on span "Inventory" at bounding box center [474, 308] width 60 height 12
